Goal: Task Accomplishment & Management: Complete application form

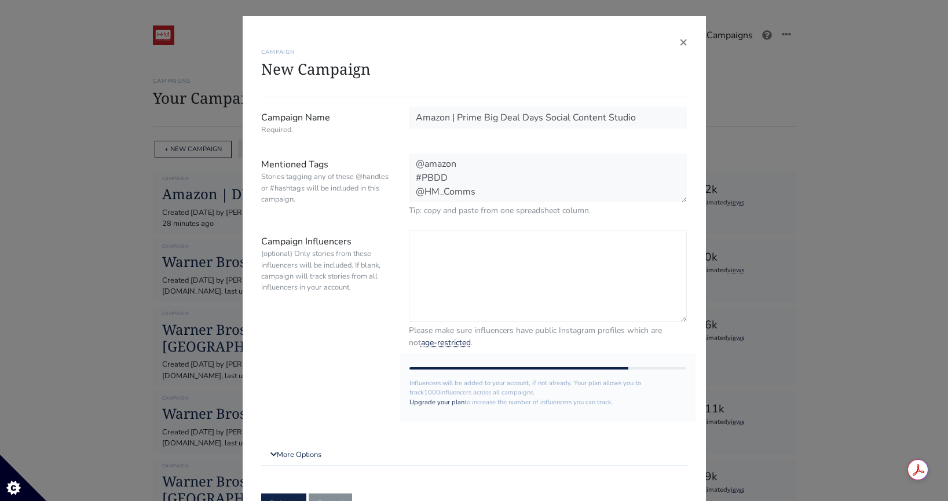
click at [482, 274] on textarea "Campaign Influencers (optional) Only stories from these influencers will be inc…" at bounding box center [548, 275] width 278 height 91
paste textarea "@mariacastellanos"
paste textarea "@rachzx"
paste textarea "@jennyydelarosa"
paste textarea "@marthaluna"
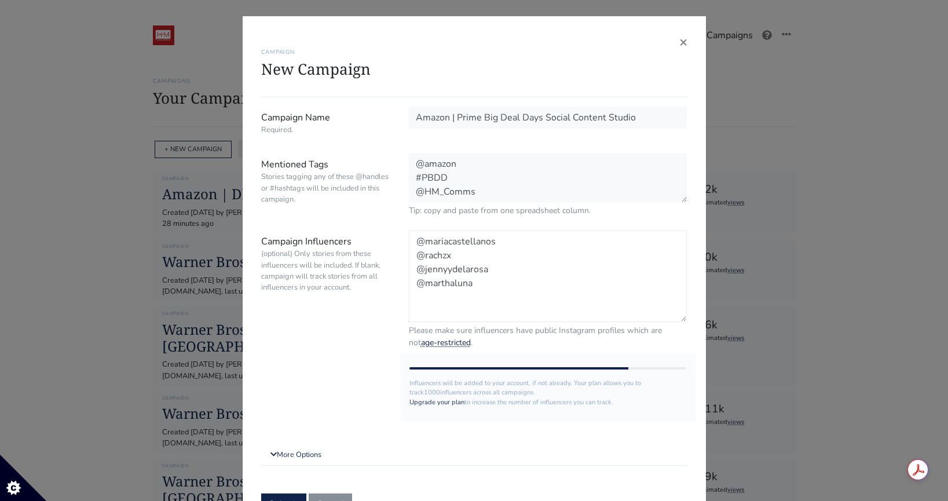
paste textarea "@natisstyle"
type textarea "@mariacastellanos @rachzx @jennyydelarosa @marthaluna @natisstyle"
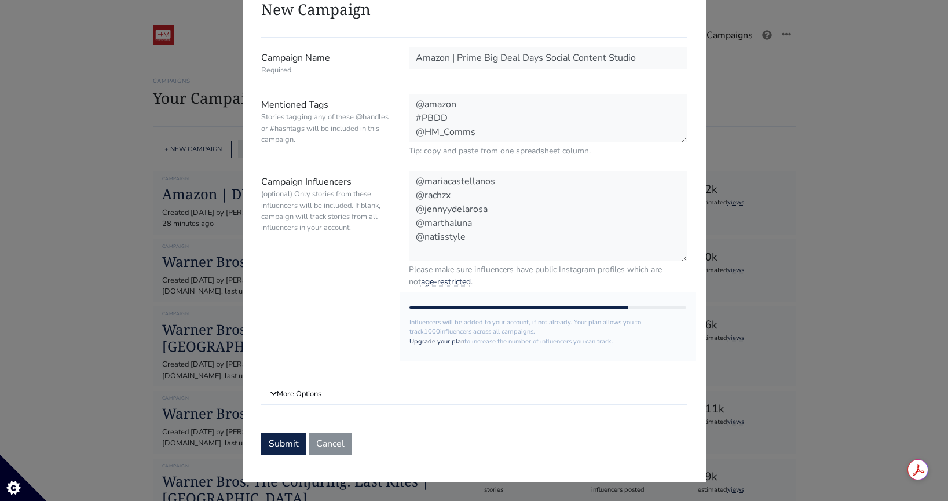
click at [320, 393] on link "More Options" at bounding box center [474, 394] width 426 height 21
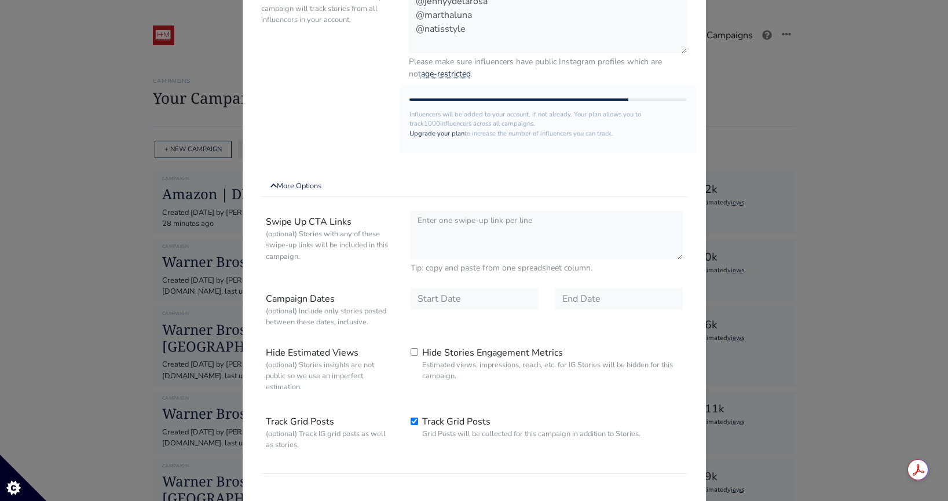
scroll to position [336, 0]
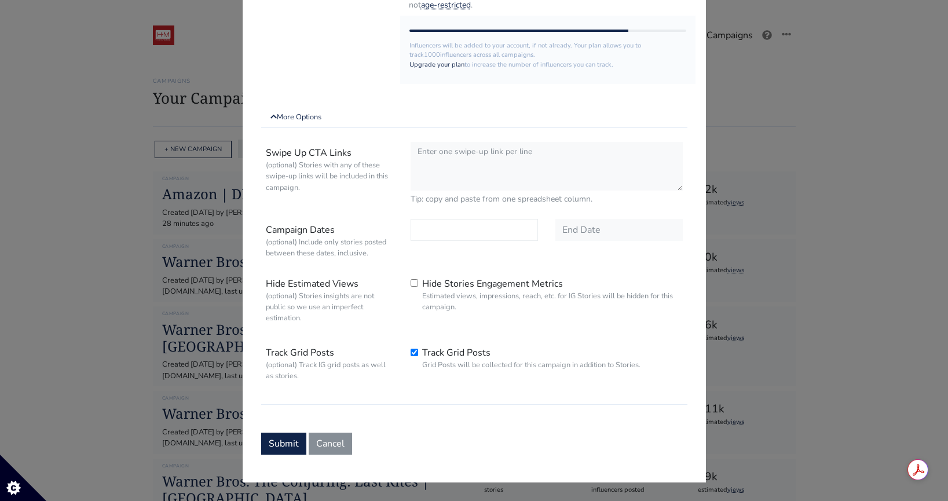
click at [511, 227] on input "text" at bounding box center [473, 230] width 127 height 22
click at [478, 178] on span "24" at bounding box center [482, 181] width 9 height 12
type input "2025-09-24"
click at [626, 240] on input "text" at bounding box center [618, 230] width 127 height 22
click at [682, 90] on icon at bounding box center [689, 85] width 19 height 19
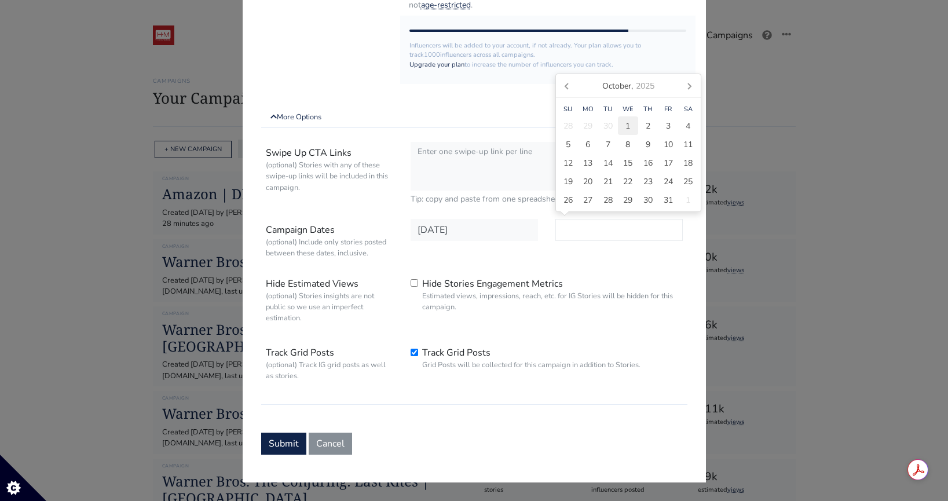
click at [621, 127] on div "1" at bounding box center [628, 125] width 20 height 19
type input "2025-10-01"
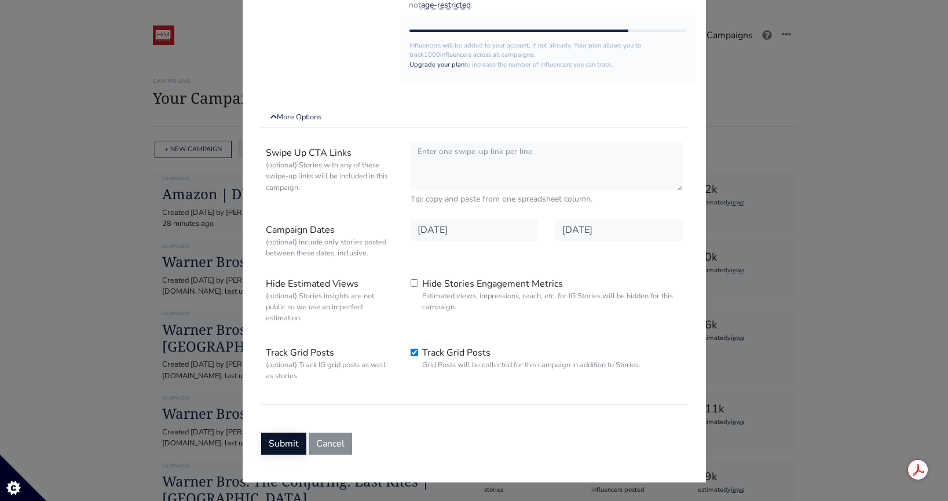
click at [274, 442] on button "Submit" at bounding box center [283, 443] width 45 height 22
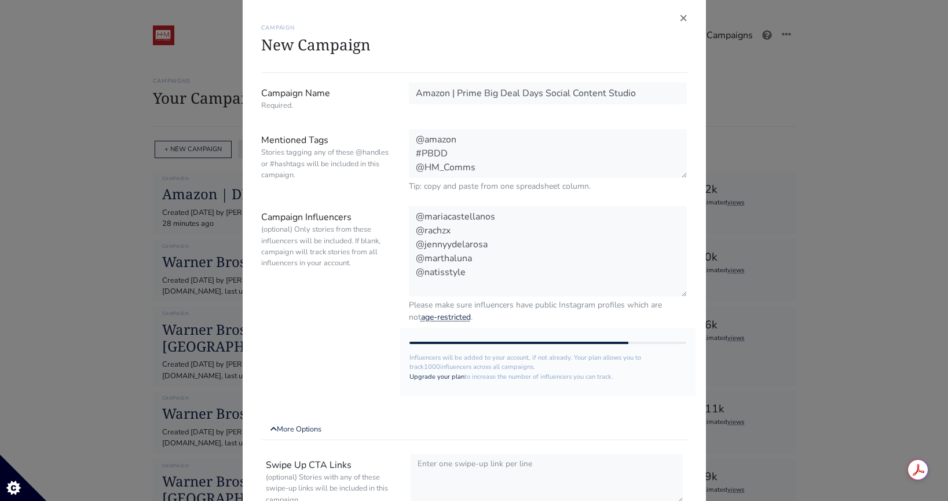
scroll to position [0, 0]
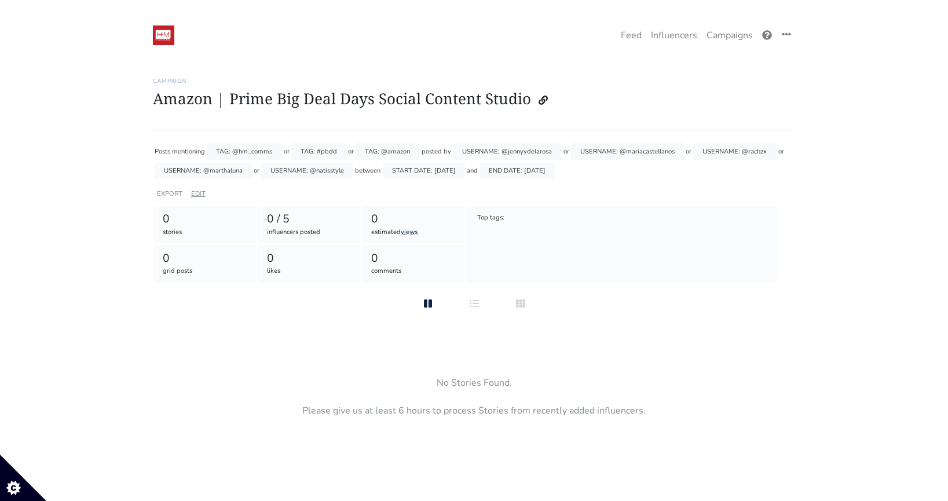
click at [197, 192] on link "EDIT" at bounding box center [198, 193] width 14 height 9
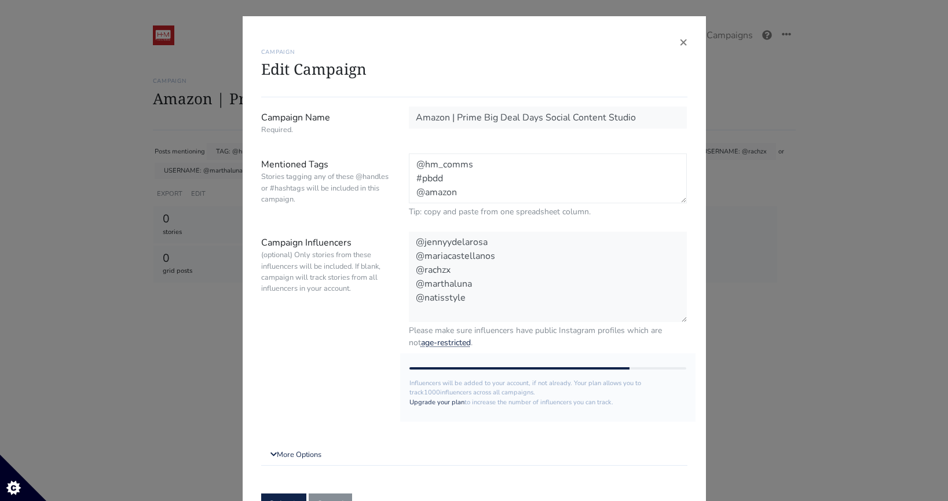
click at [508, 181] on textarea "@hm_comms #pbdd @amazon" at bounding box center [548, 178] width 278 height 50
drag, startPoint x: 517, startPoint y: 194, endPoint x: 414, endPoint y: 181, distance: 104.0
click at [414, 181] on textarea "@hm_comms #pbdd @amazon" at bounding box center [548, 178] width 278 height 50
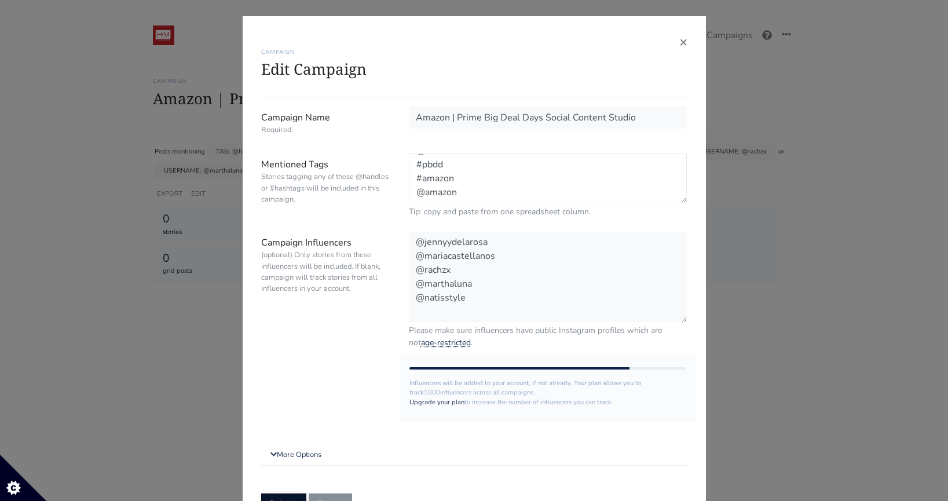
type textarea "@hm_comms #pbdd #amazon @amazon"
click at [292, 496] on button "Submit" at bounding box center [283, 503] width 45 height 22
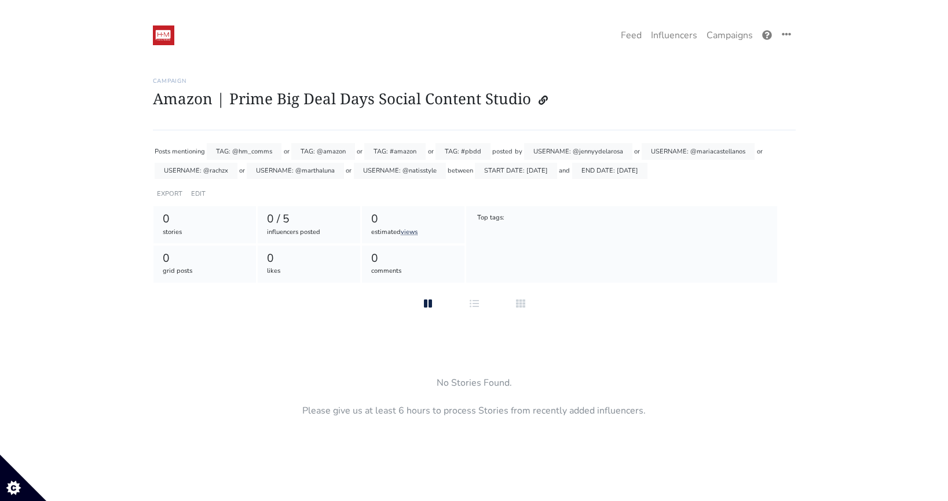
click at [775, 127] on div "Campaign Amazon | Prime Big Deal Days Social Content Studio" at bounding box center [474, 97] width 643 height 67
click at [197, 194] on link "EDIT" at bounding box center [198, 193] width 14 height 9
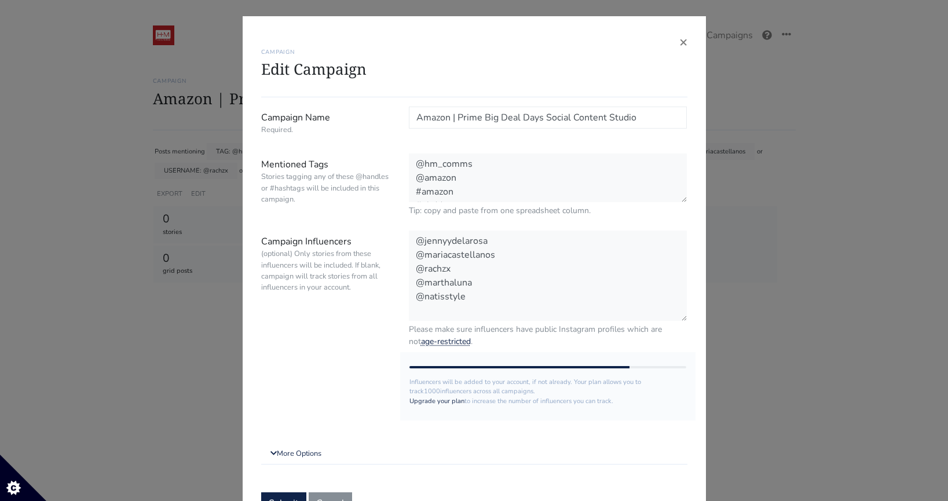
drag, startPoint x: 544, startPoint y: 120, endPoint x: 479, endPoint y: 122, distance: 64.3
click at [479, 122] on input "Amazon | Prime Big Deal Days Social Content Studio" at bounding box center [548, 118] width 278 height 22
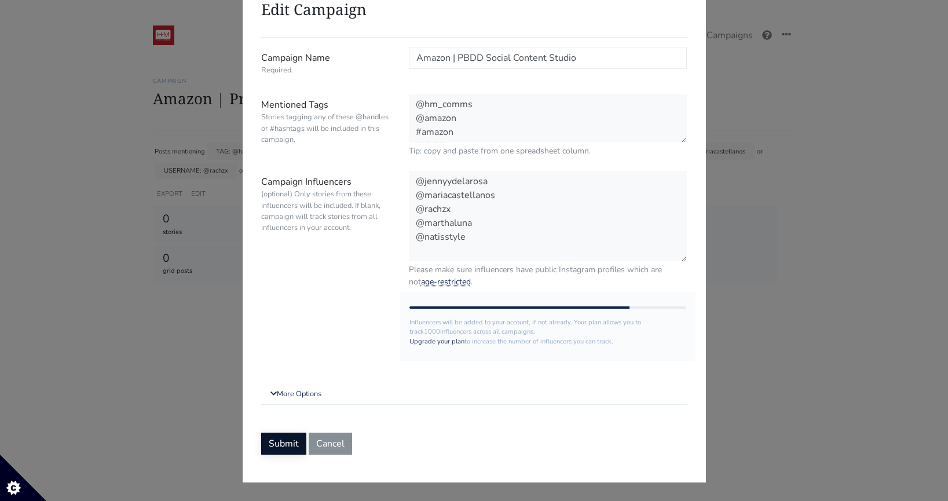
type input "Amazon | PBDD Social Content Studio"
click at [288, 451] on button "Submit" at bounding box center [283, 443] width 45 height 22
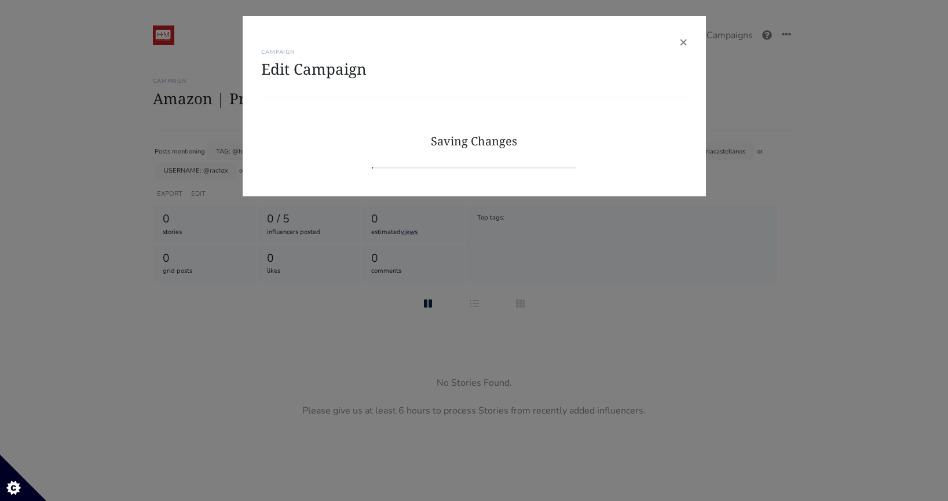
scroll to position [0, 0]
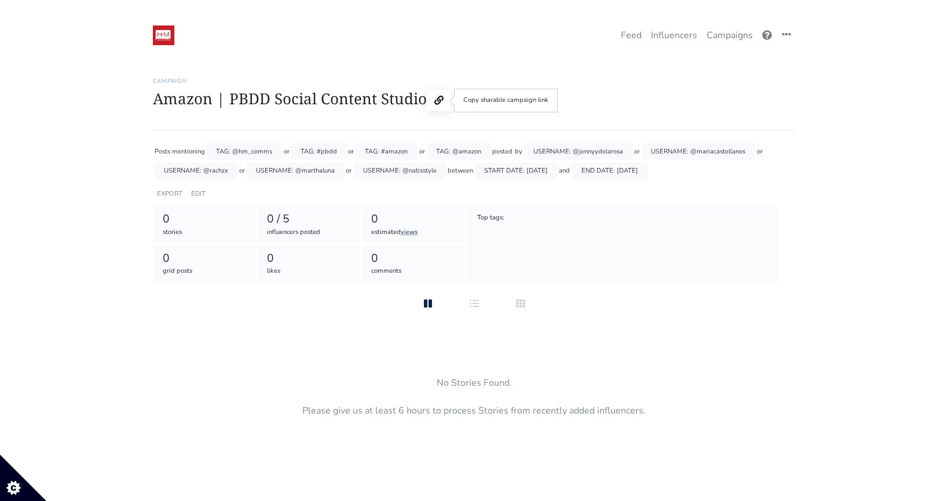
click at [443, 100] on button at bounding box center [439, 100] width 24 height 22
click at [435, 101] on icon at bounding box center [438, 100] width 9 height 9
click at [197, 199] on div "EDIT" at bounding box center [198, 193] width 19 height 17
click at [197, 190] on link "EDIT" at bounding box center [198, 193] width 14 height 9
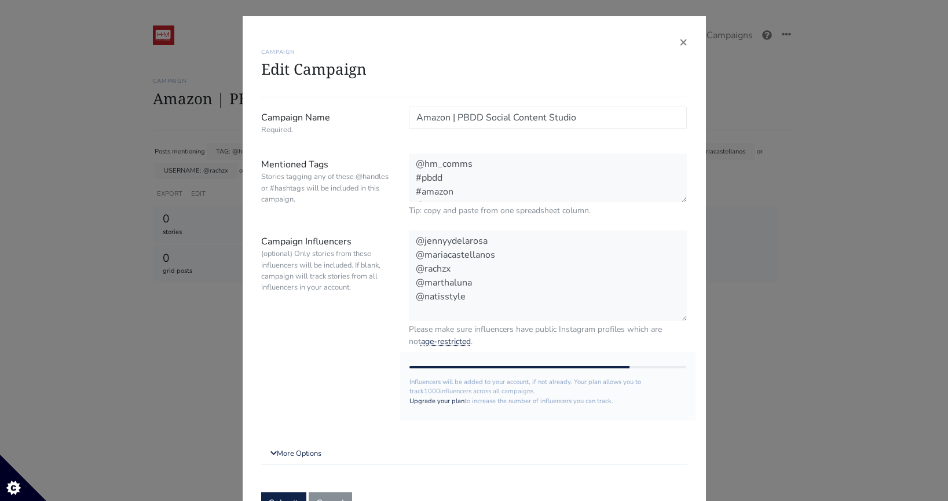
scroll to position [60, 0]
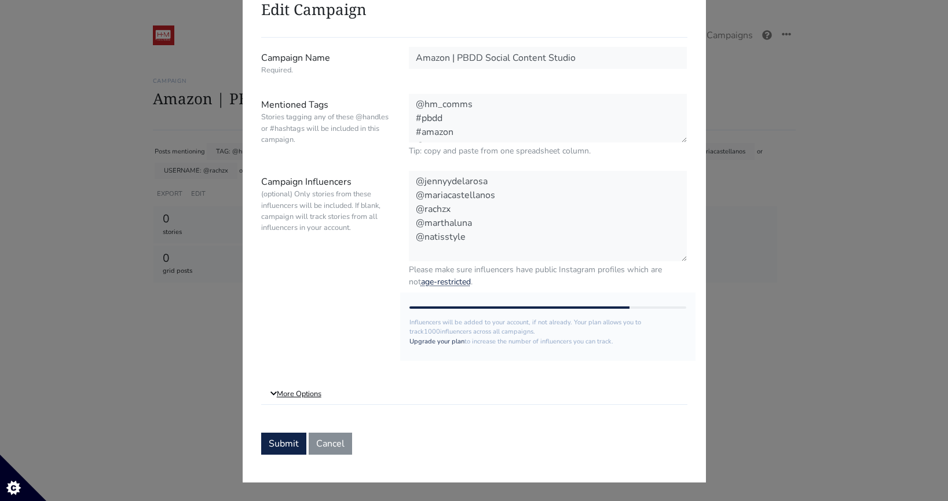
click at [309, 397] on link "More Options" at bounding box center [474, 394] width 426 height 21
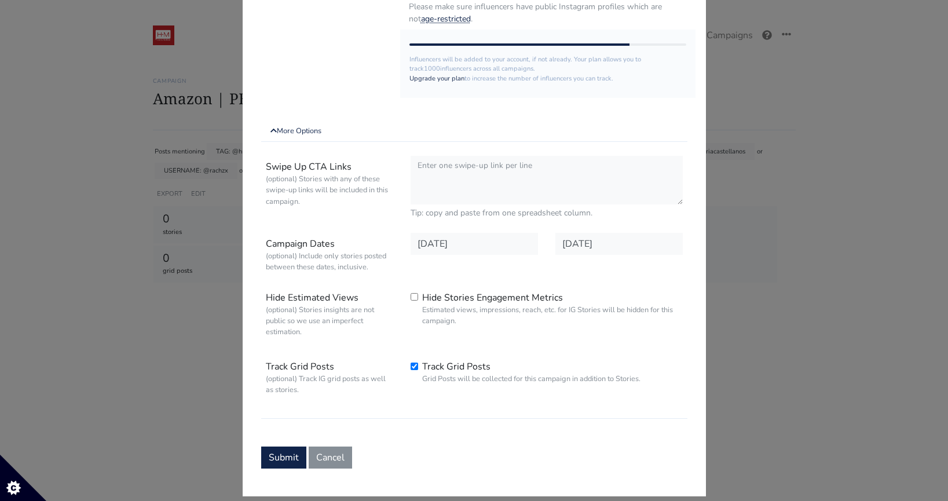
scroll to position [336, 0]
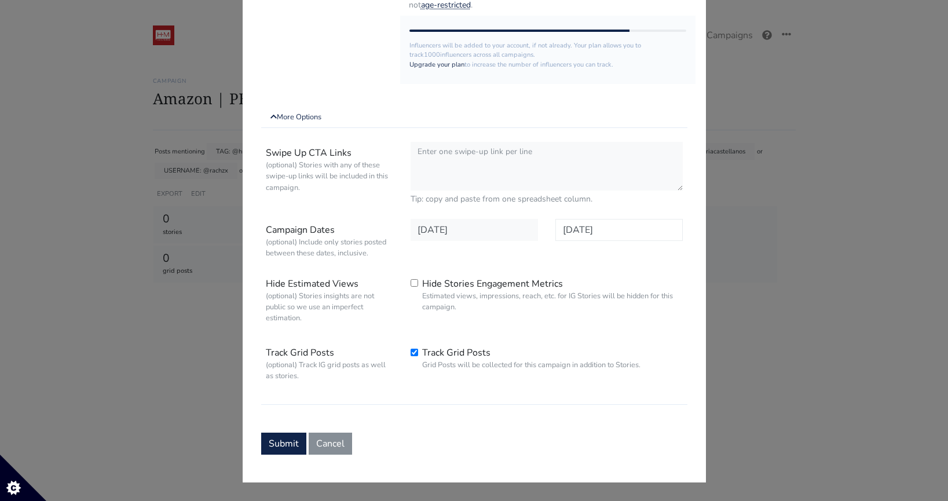
click at [628, 224] on input "2025-10-01" at bounding box center [618, 230] width 127 height 22
click at [692, 89] on icon at bounding box center [689, 85] width 19 height 19
click at [664, 162] on span "17" at bounding box center [667, 163] width 9 height 12
type input "2025-10-17"
click at [291, 428] on form "Campaign Name Required. Amazon | PBDD Social Content Studio Mentioned Tags Stor…" at bounding box center [474, 112] width 426 height 684
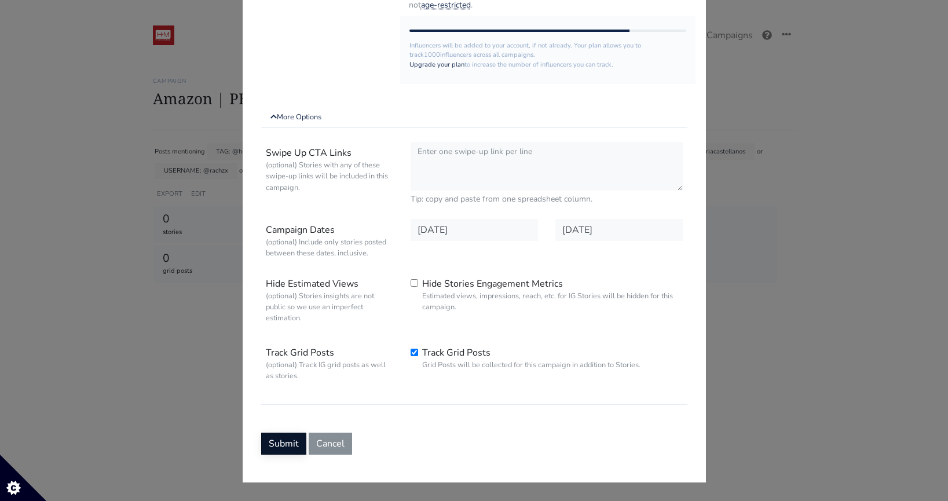
click at [291, 438] on button "Submit" at bounding box center [283, 443] width 45 height 22
